Goal: Task Accomplishment & Management: Complete application form

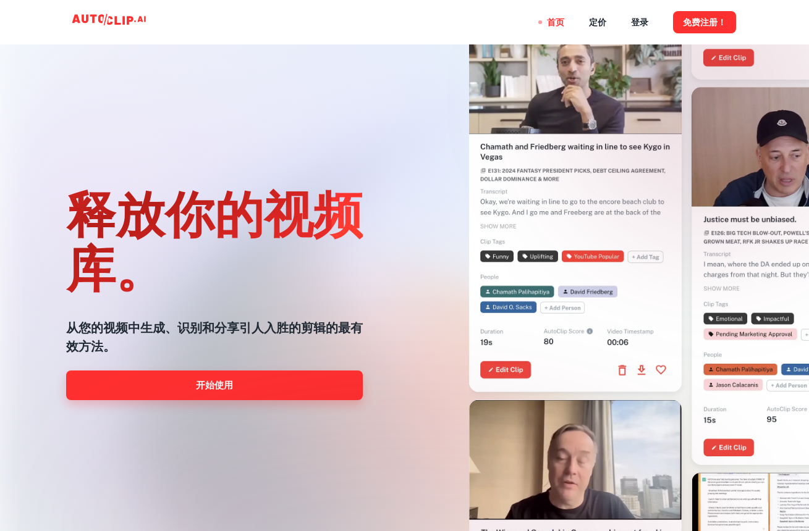
click at [317, 393] on link "开始使用" at bounding box center [214, 386] width 297 height 30
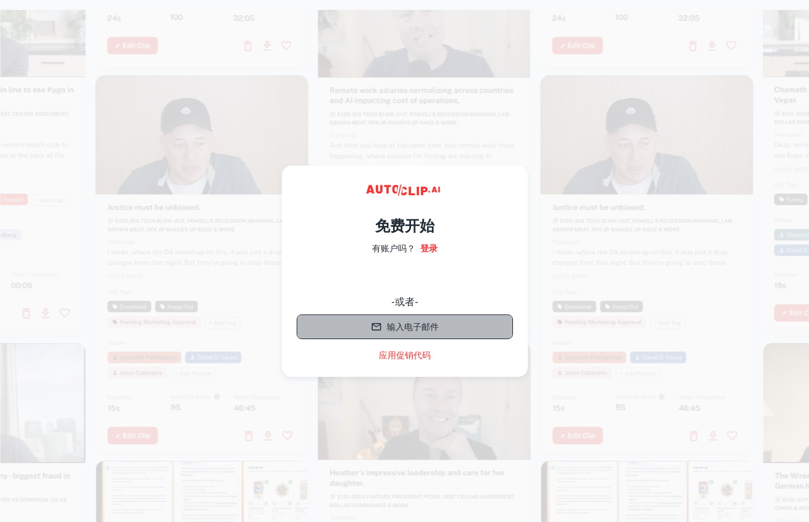
click at [415, 326] on button "输入电子邮件" at bounding box center [405, 326] width 216 height 25
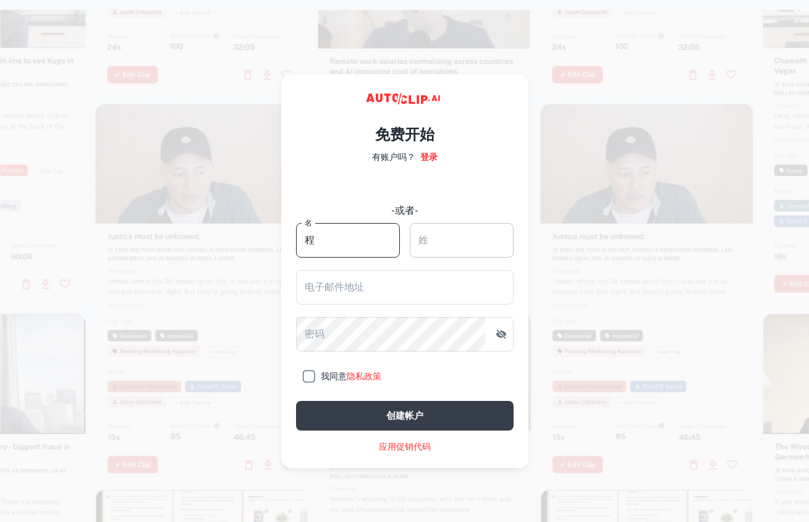
type input "程"
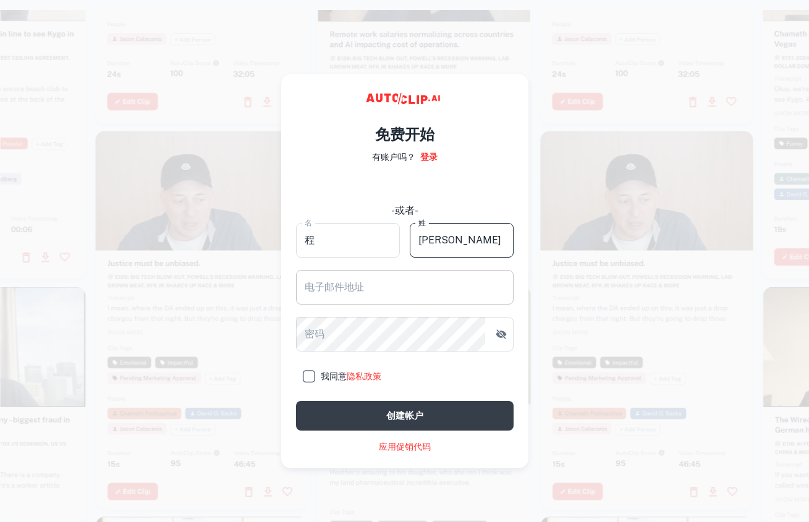
type input "逸峰"
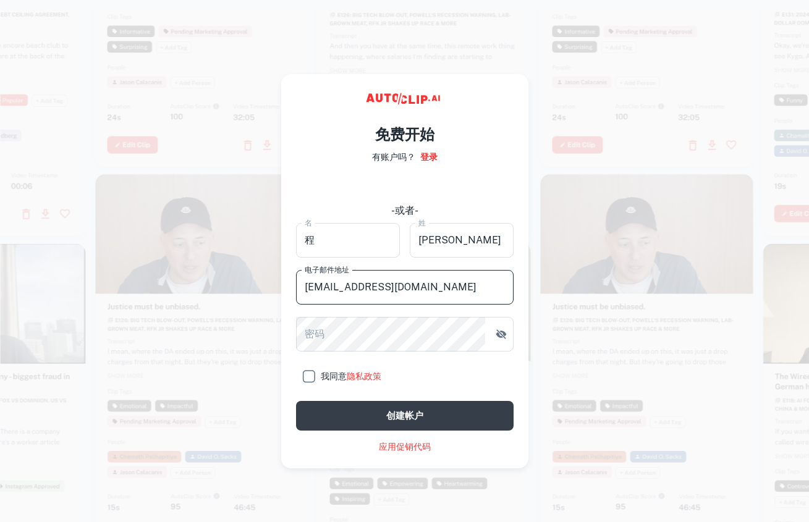
type input "450298911@qq.com"
click at [404, 415] on button "创建帐户" at bounding box center [404, 416] width 217 height 30
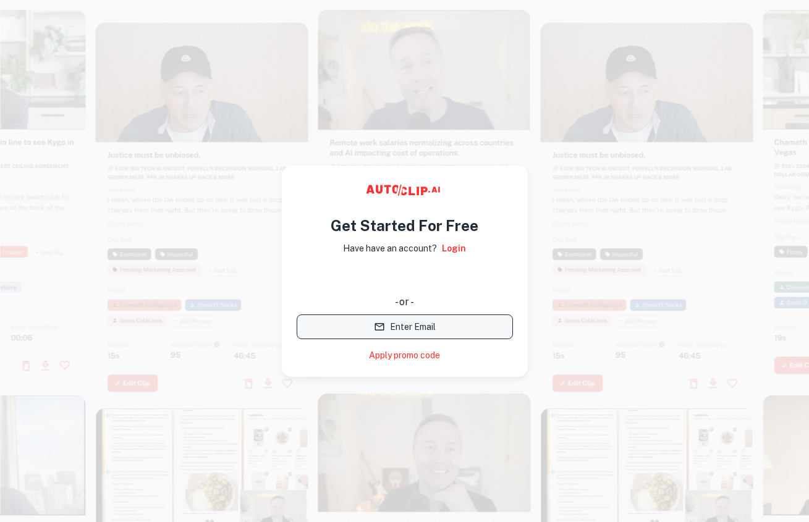
click at [459, 324] on button "Enter Email" at bounding box center [405, 326] width 216 height 25
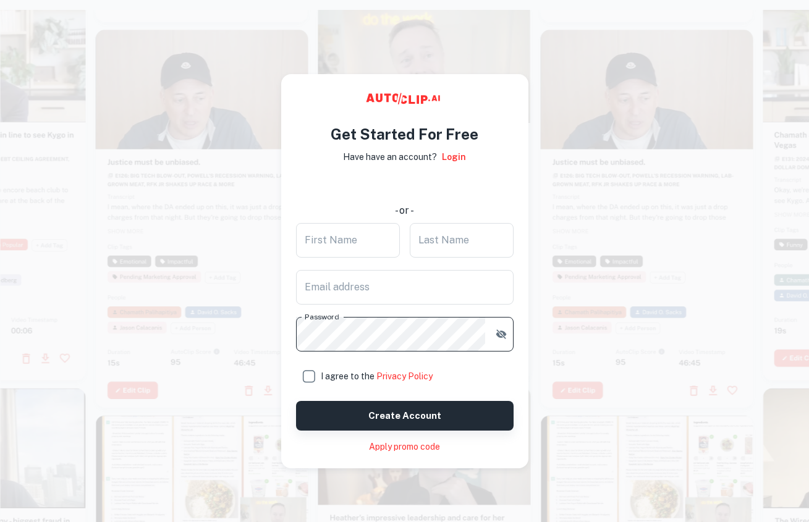
click at [448, 419] on button "Create account" at bounding box center [404, 416] width 217 height 30
